Goal: Information Seeking & Learning: Understand process/instructions

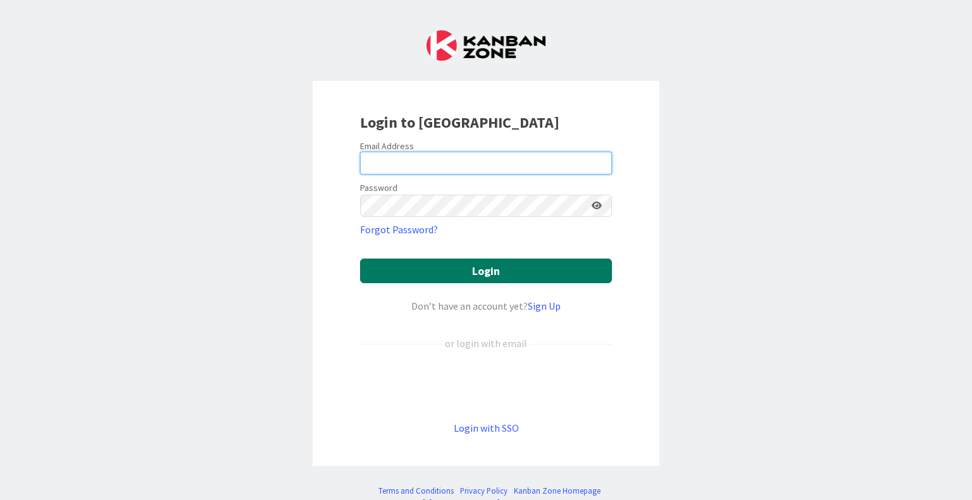
type input "[PERSON_NAME][EMAIL_ADDRESS][PERSON_NAME][DOMAIN_NAME]"
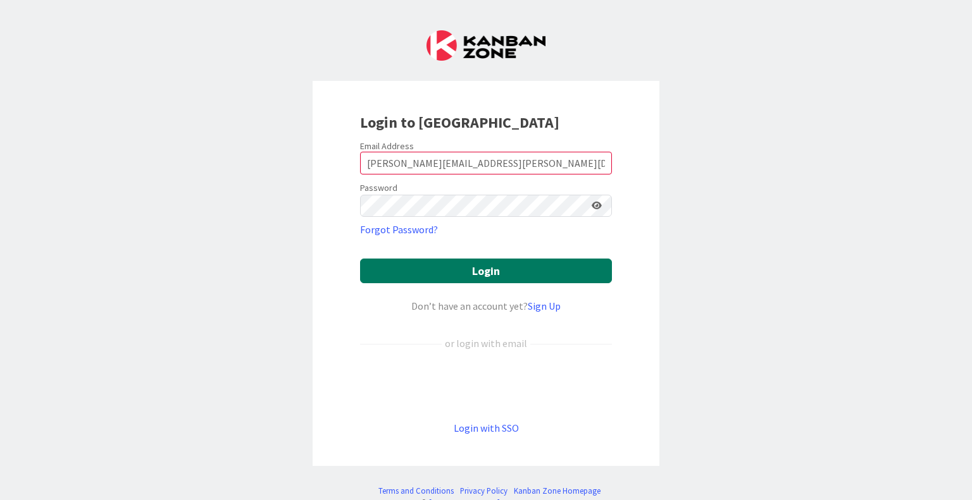
click at [480, 273] on button "Login" at bounding box center [486, 271] width 252 height 25
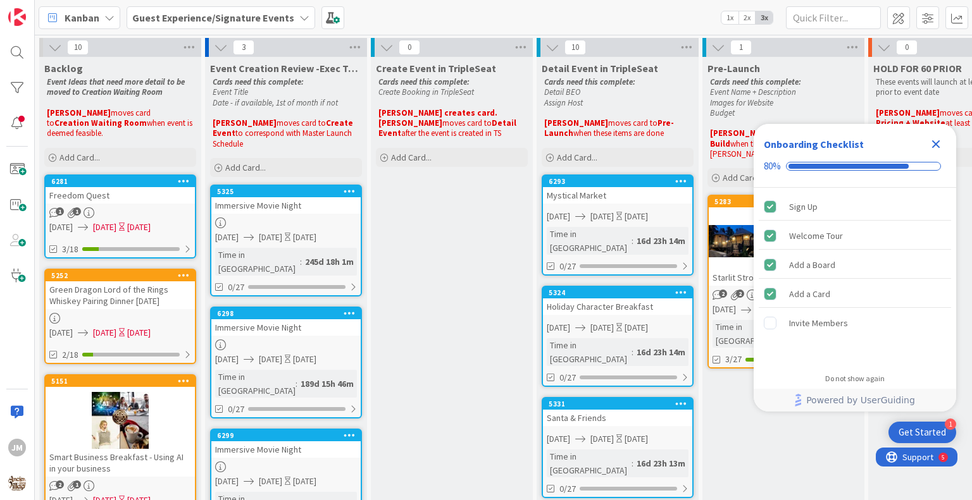
click at [209, 20] on b "Guest Experience/Signature Events" at bounding box center [213, 17] width 162 height 13
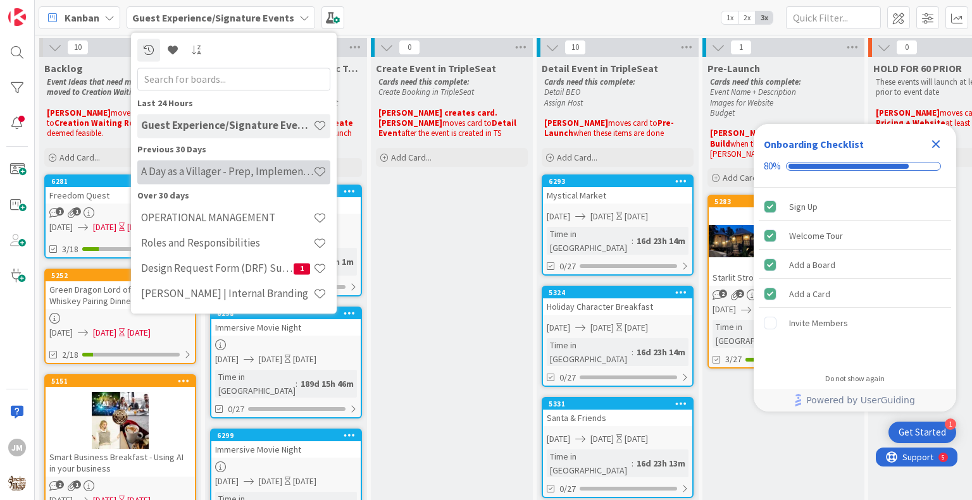
click at [215, 174] on h4 "A Day as a Villager - Prep, Implement and Execute" at bounding box center [227, 172] width 172 height 13
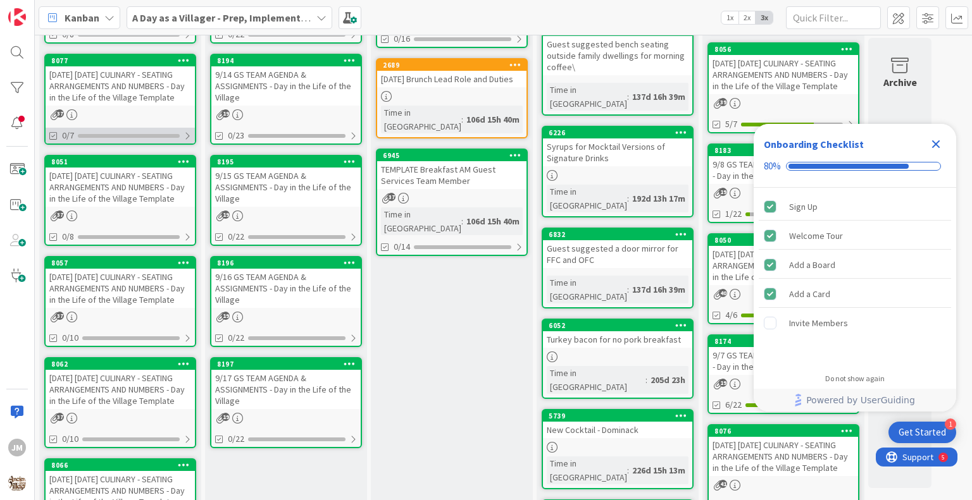
scroll to position [380, 0]
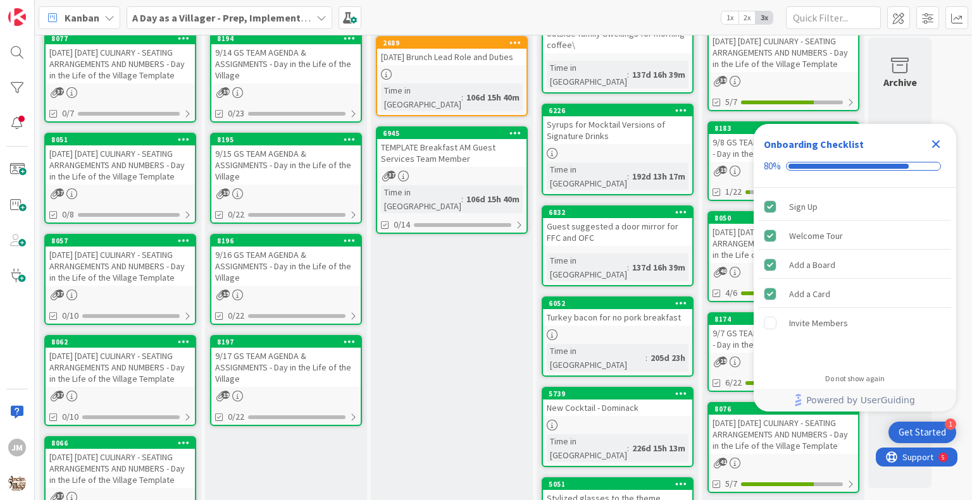
click at [111, 183] on div "[DATE] [DATE] CULINARY - SEATING ARRANGEMENTS AND NUMBERS - Day in the Life of …" at bounding box center [120, 164] width 149 height 39
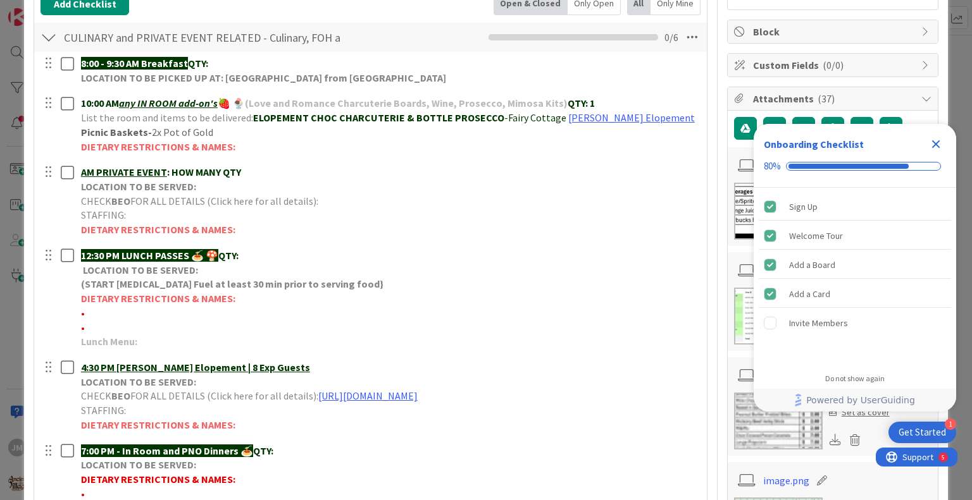
scroll to position [316, 0]
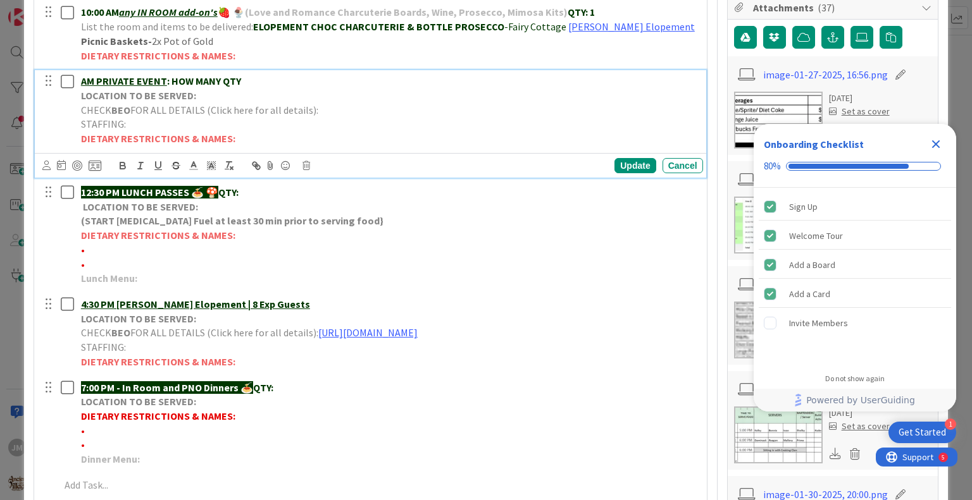
drag, startPoint x: 240, startPoint y: 81, endPoint x: 97, endPoint y: 84, distance: 143.6
click at [97, 84] on p "AM PRIVATE EVENT : HOW MANY QTY" at bounding box center [389, 81] width 617 height 15
click at [84, 80] on u "AM Ace Bus Tour Event" at bounding box center [132, 81] width 102 height 13
click at [202, 93] on p "LOCATION TO BE SERVED:" at bounding box center [389, 96] width 617 height 15
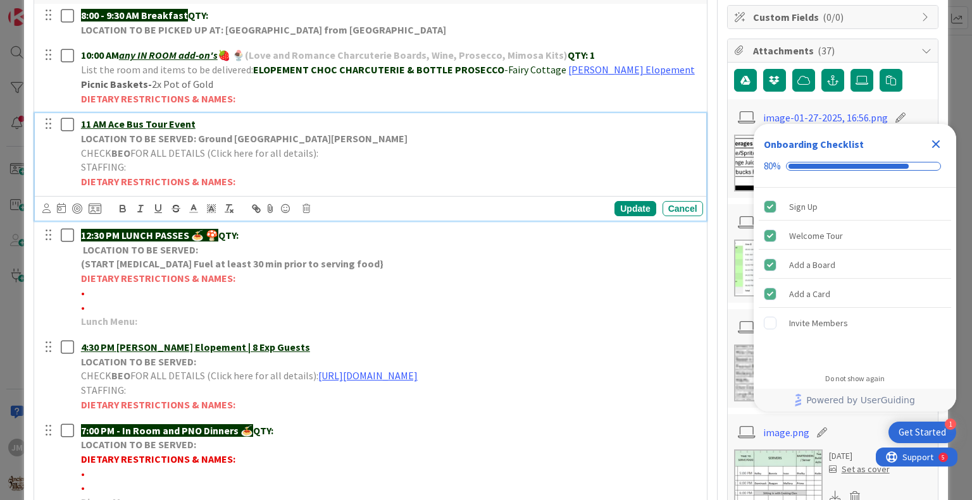
scroll to position [253, 0]
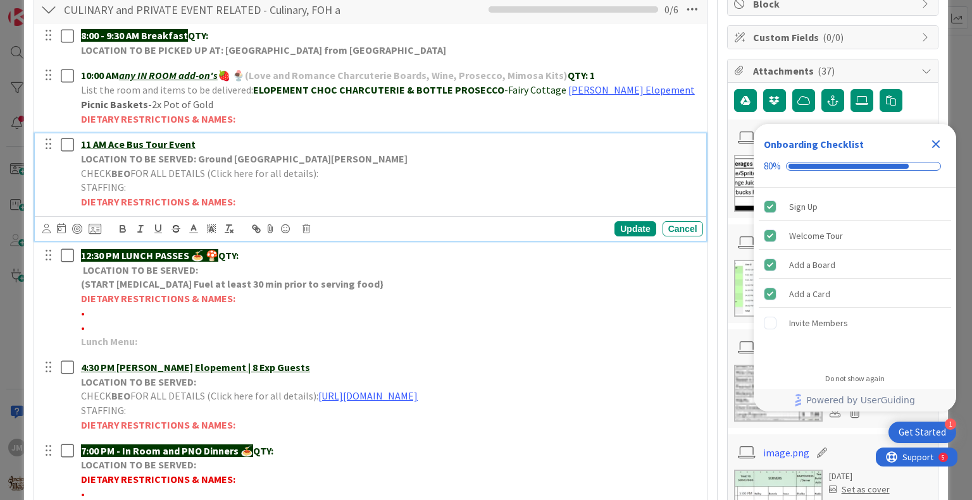
click at [335, 177] on p "CHECK BEO FOR ALL DETAILS (Click here for all details):" at bounding box center [389, 173] width 617 height 15
drag, startPoint x: 684, startPoint y: 171, endPoint x: 312, endPoint y: 171, distance: 372.6
click at [312, 171] on p "CHECK BEO FOR ALL DETAILS (Click here for all details):[URL][DOMAIN_NAME]" at bounding box center [389, 173] width 617 height 15
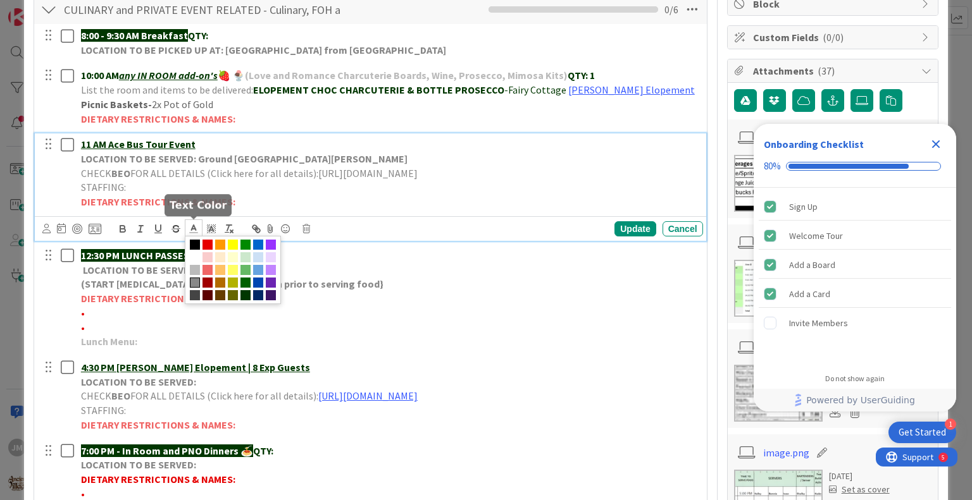
click at [192, 229] on line at bounding box center [193, 229] width 3 height 0
click at [259, 243] on span at bounding box center [258, 245] width 10 height 10
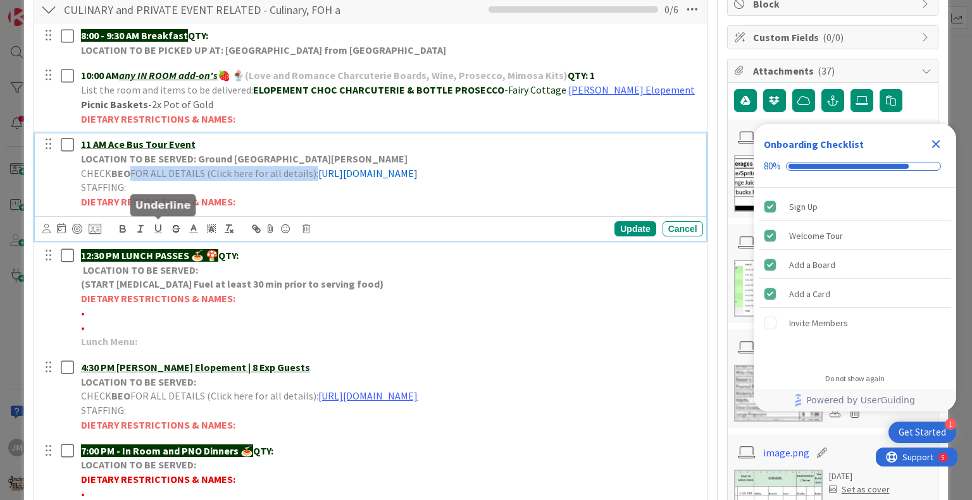
click at [157, 227] on icon "button" at bounding box center [157, 228] width 11 height 11
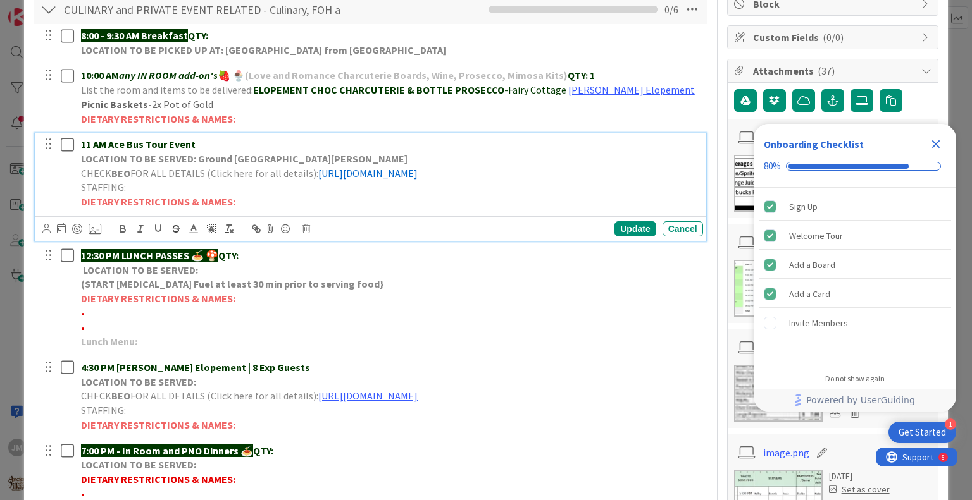
click at [342, 185] on p "STAFFING:" at bounding box center [389, 187] width 617 height 15
click at [311, 171] on span "FOR ALL DETAILS (Click here for all details):" at bounding box center [224, 173] width 188 height 13
click at [206, 146] on p "11 AM Ace Bus Tour Event" at bounding box center [389, 144] width 617 height 15
click at [629, 226] on div "Update" at bounding box center [634, 228] width 41 height 15
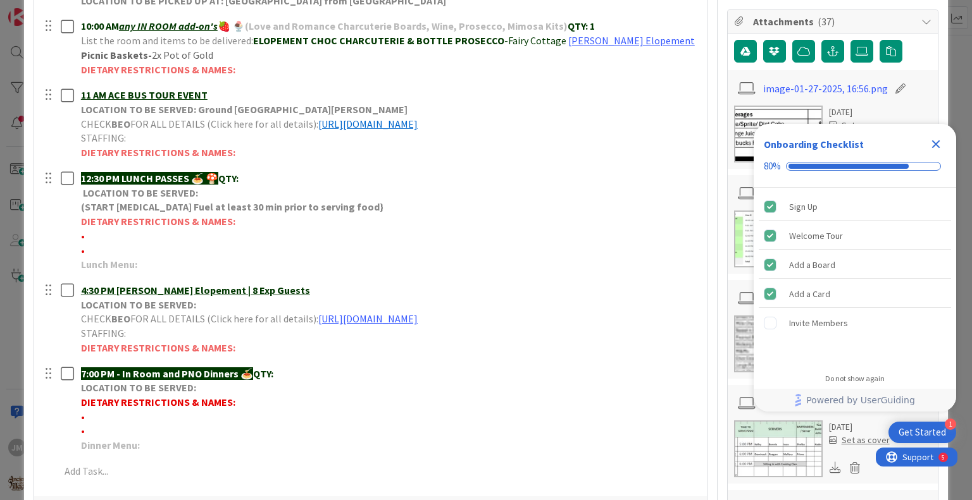
scroll to position [316, 0]
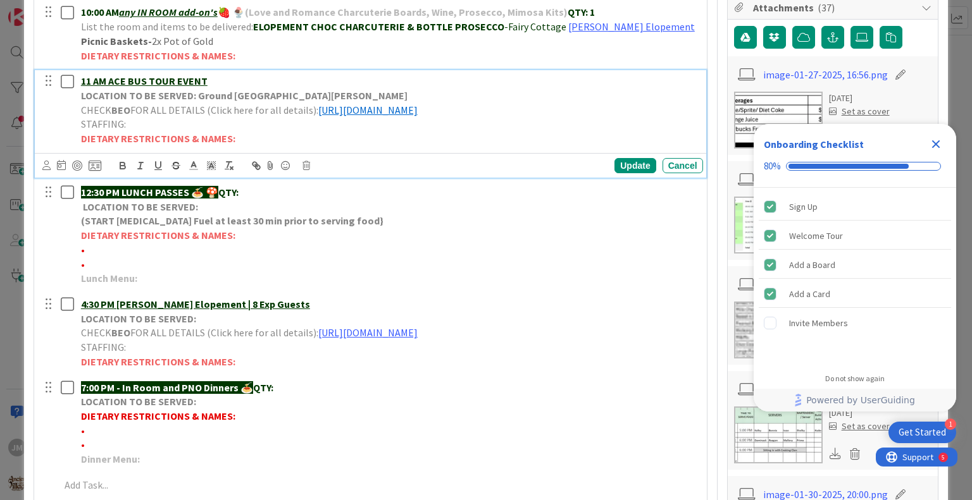
click at [220, 80] on p "11 AM ACE BUS TOUR EVENT" at bounding box center [389, 81] width 617 height 15
click at [633, 164] on div "Update" at bounding box center [634, 165] width 41 height 15
